Goal: Task Accomplishment & Management: Manage account settings

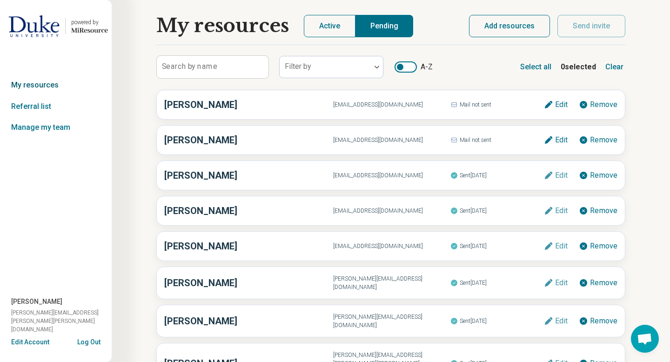
click at [54, 81] on link "My resources" at bounding box center [56, 84] width 112 height 21
click at [55, 84] on link "My resources" at bounding box center [56, 84] width 112 height 21
click at [32, 87] on link "My resources" at bounding box center [56, 84] width 112 height 21
click at [39, 82] on link "My resources" at bounding box center [56, 84] width 112 height 21
click at [37, 105] on link "Referral list" at bounding box center [56, 106] width 112 height 21
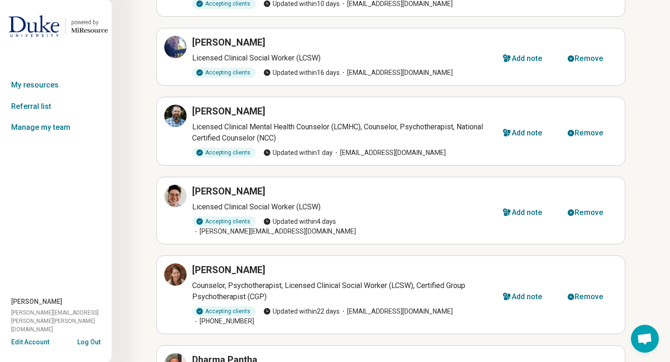
scroll to position [316, 0]
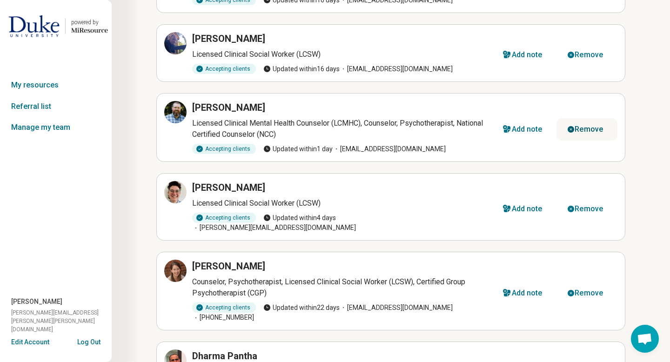
click at [590, 126] on div "Remove" at bounding box center [588, 129] width 28 height 7
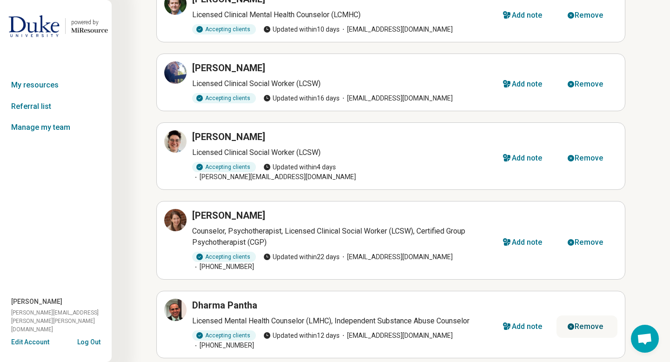
click at [583, 323] on div "Remove" at bounding box center [588, 326] width 28 height 7
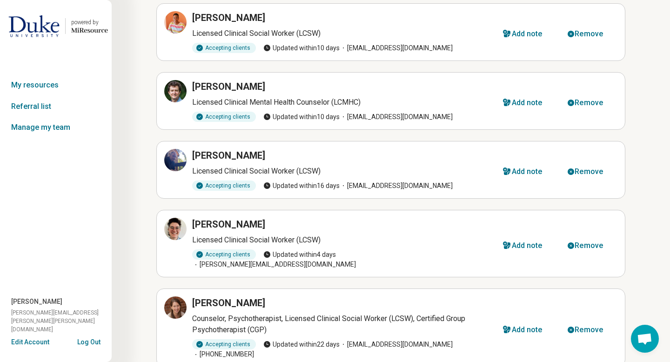
scroll to position [181, 0]
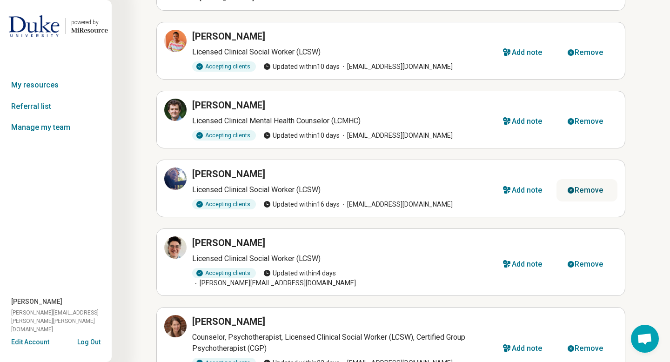
click at [597, 186] on div "Remove" at bounding box center [588, 189] width 28 height 7
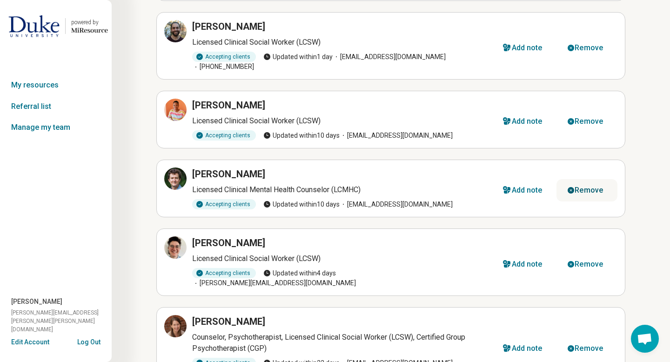
click at [583, 186] on div "Remove" at bounding box center [588, 189] width 28 height 7
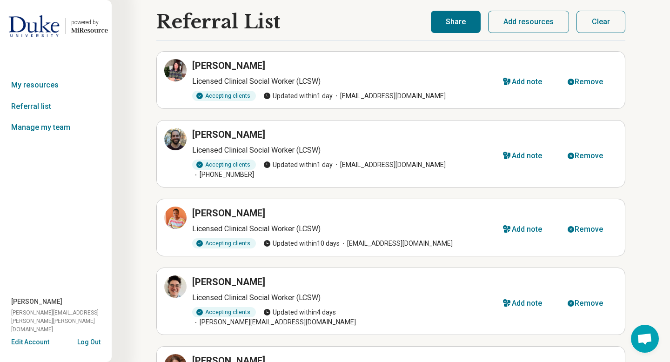
scroll to position [0, 0]
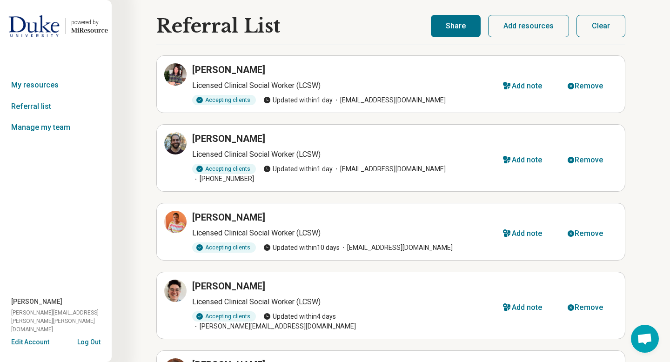
click at [453, 30] on button "Share" at bounding box center [456, 26] width 50 height 22
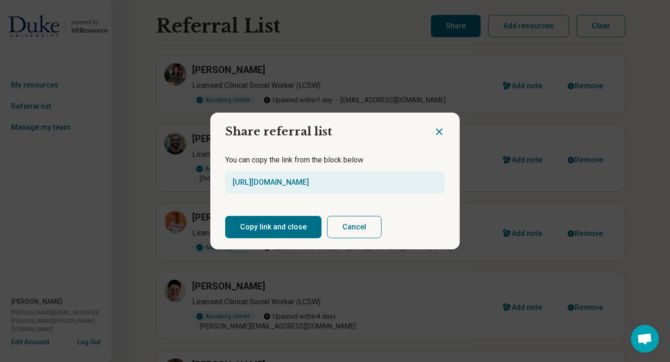
click at [292, 232] on button "Copy link and close" at bounding box center [273, 227] width 96 height 22
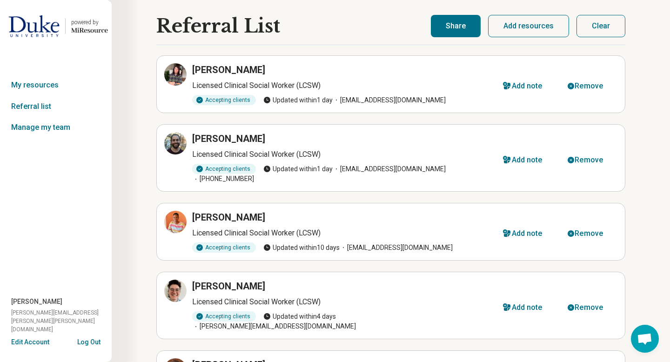
click at [466, 28] on button "Share" at bounding box center [456, 26] width 50 height 22
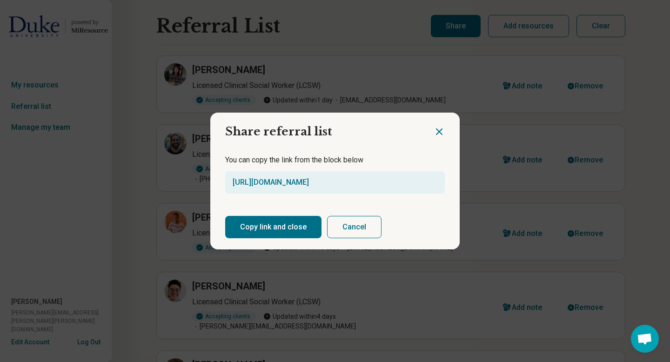
click at [285, 226] on button "Copy link and close" at bounding box center [273, 227] width 96 height 22
